Goal: Use online tool/utility: Utilize a website feature to perform a specific function

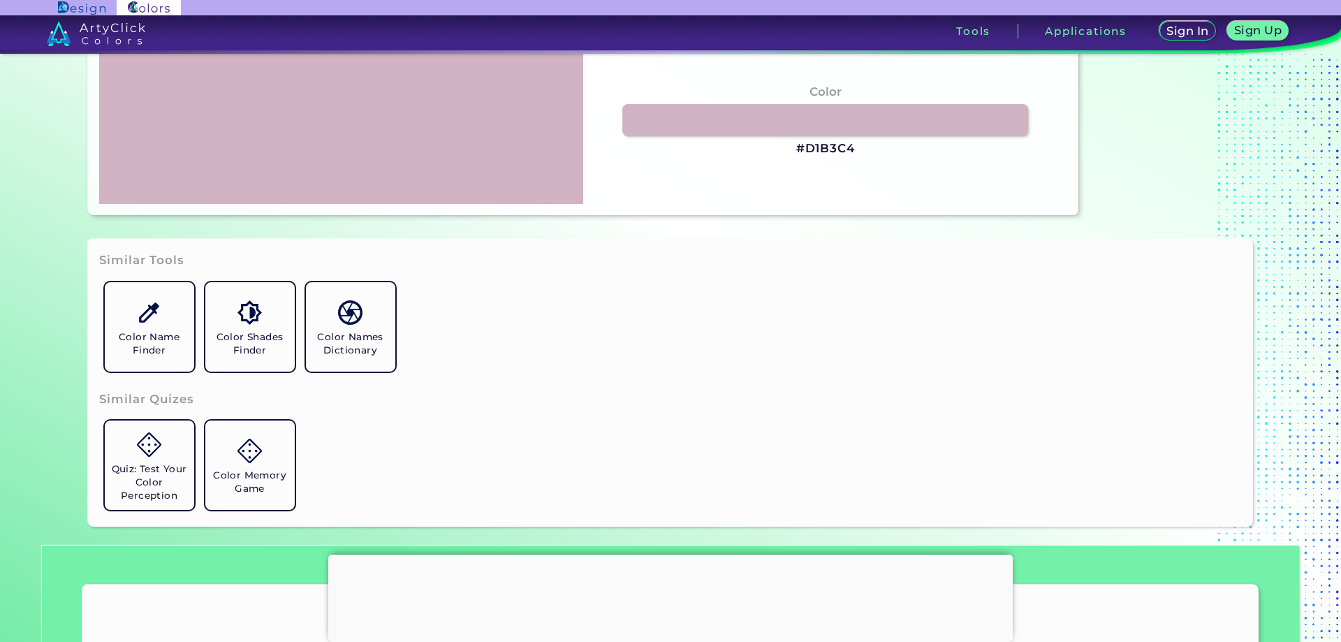
scroll to position [419, 0]
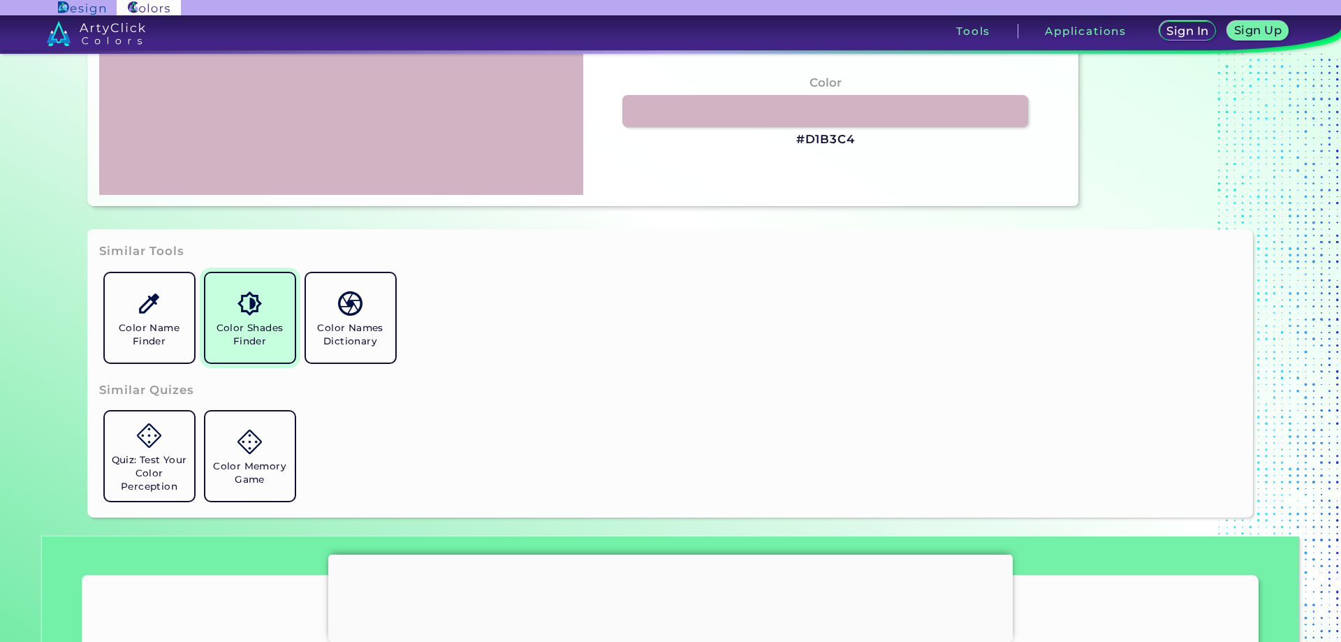
click at [268, 329] on h5 "Color Shades Finder" at bounding box center [250, 334] width 78 height 27
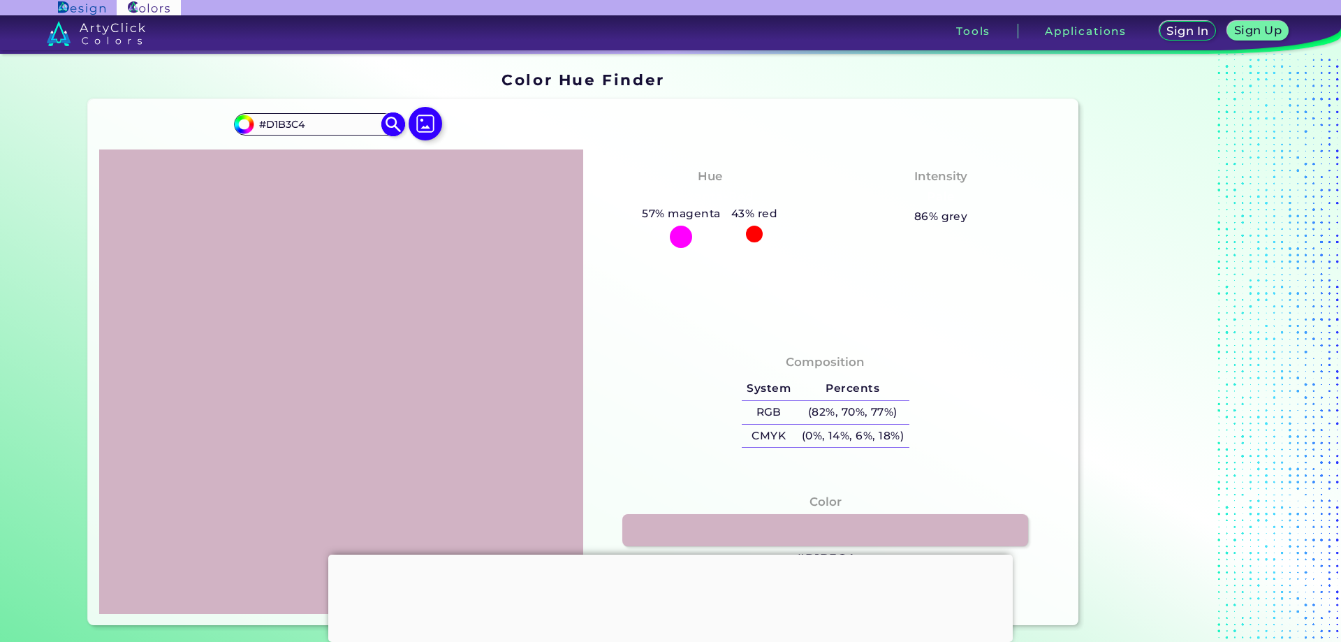
drag, startPoint x: 312, startPoint y: 122, endPoint x: 264, endPoint y: 122, distance: 47.5
click at [264, 122] on input "#D1B3C4" at bounding box center [319, 124] width 130 height 19
type input "#e6c7c2"
type input "#E6C7C2"
